Goal: Task Accomplishment & Management: Manage account settings

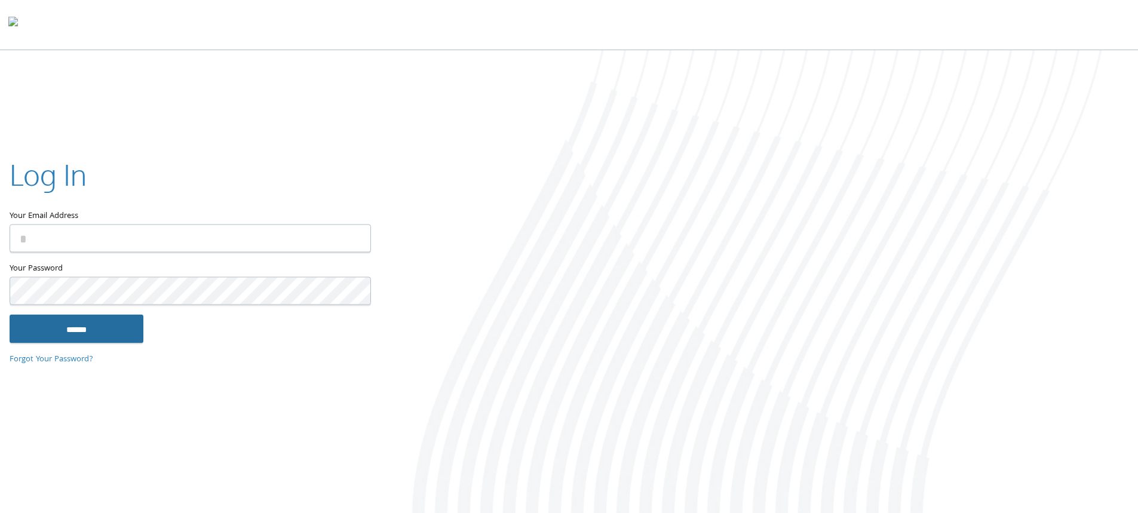
type input "**********"
click at [79, 329] on input "******" at bounding box center [77, 328] width 134 height 29
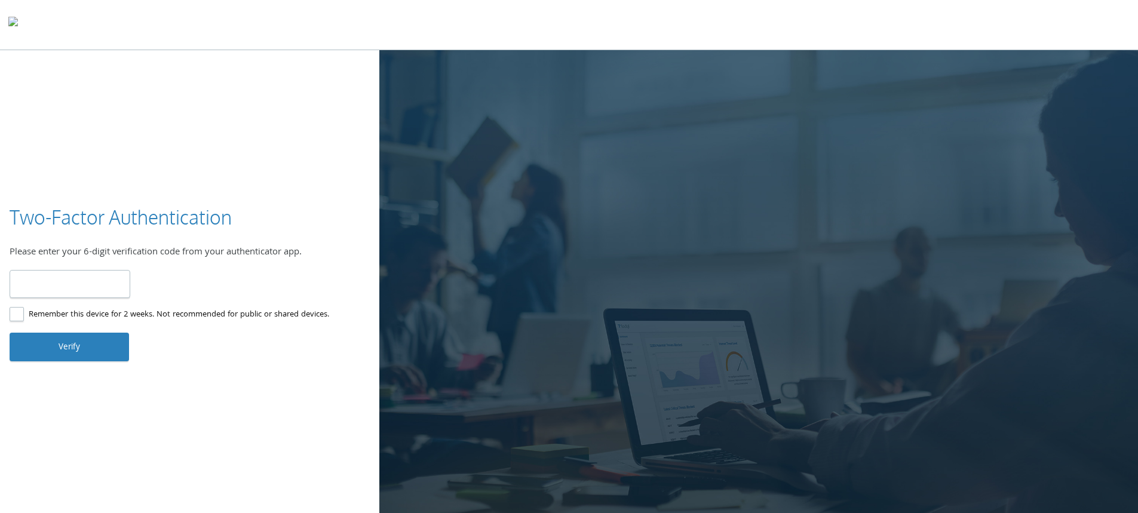
click at [96, 291] on input "number" at bounding box center [70, 284] width 121 height 28
type input "******"
